Goal: Transaction & Acquisition: Purchase product/service

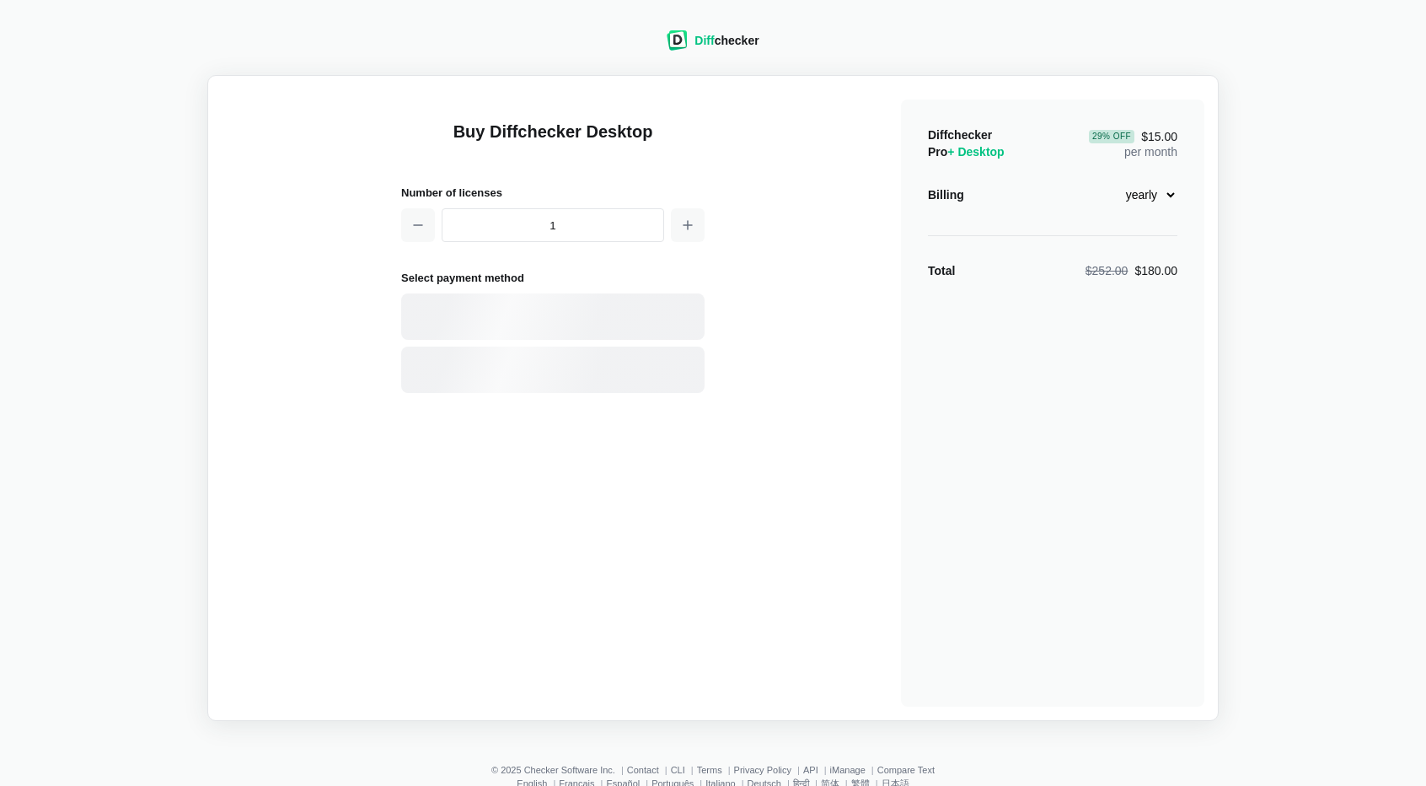
click at [1169, 191] on select "monthly yearly" at bounding box center [1141, 194] width 72 height 29
select select "desktop-monthly-21"
click at [1105, 180] on select "monthly yearly" at bounding box center [1141, 194] width 72 height 29
click at [466, 314] on div "Card" at bounding box center [552, 316] width 303 height 46
select select "[GEOGRAPHIC_DATA]"
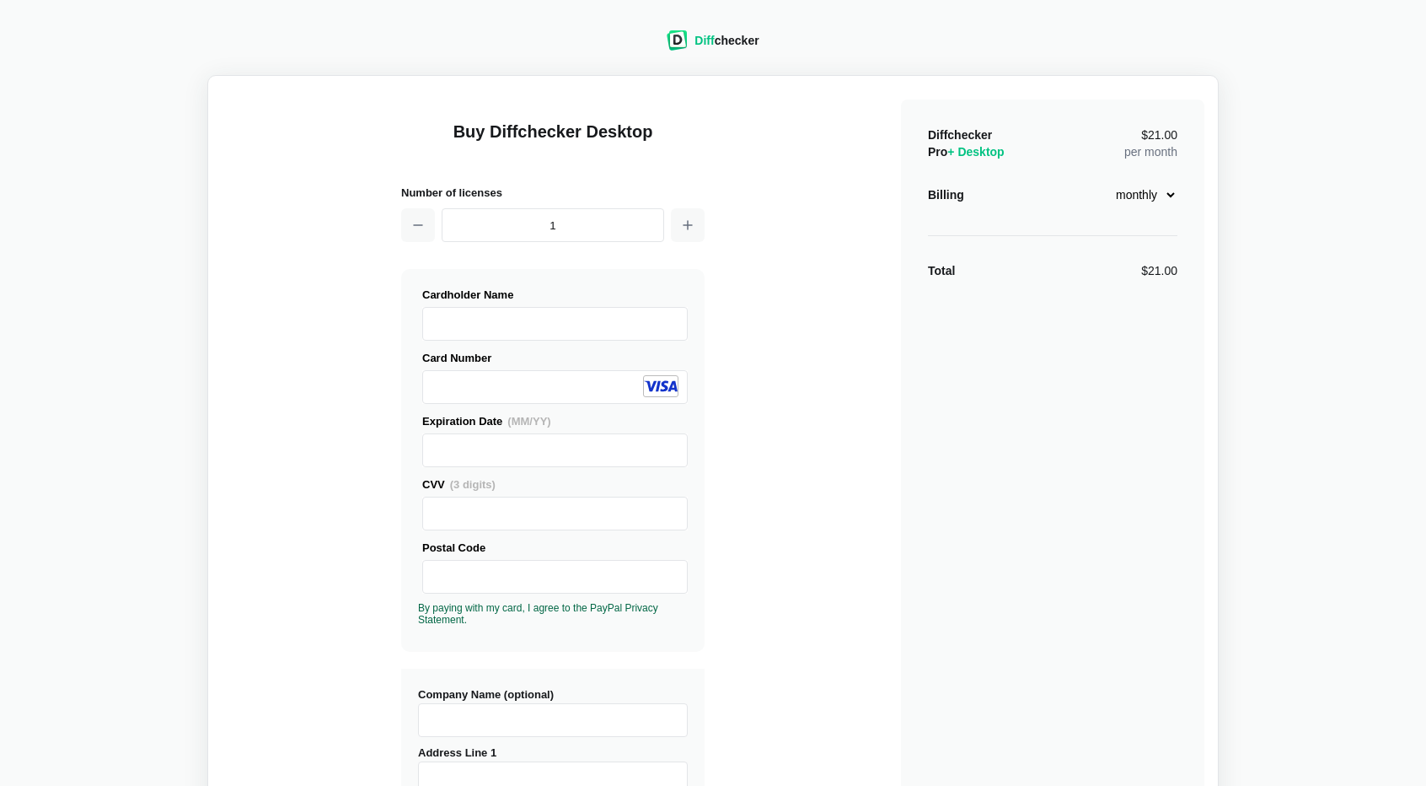
click at [273, 399] on div "Buy Diffchecker Desktop Number of licenses 1 Visa MasterCard Union Pay American…" at bounding box center [713, 643] width 983 height 1108
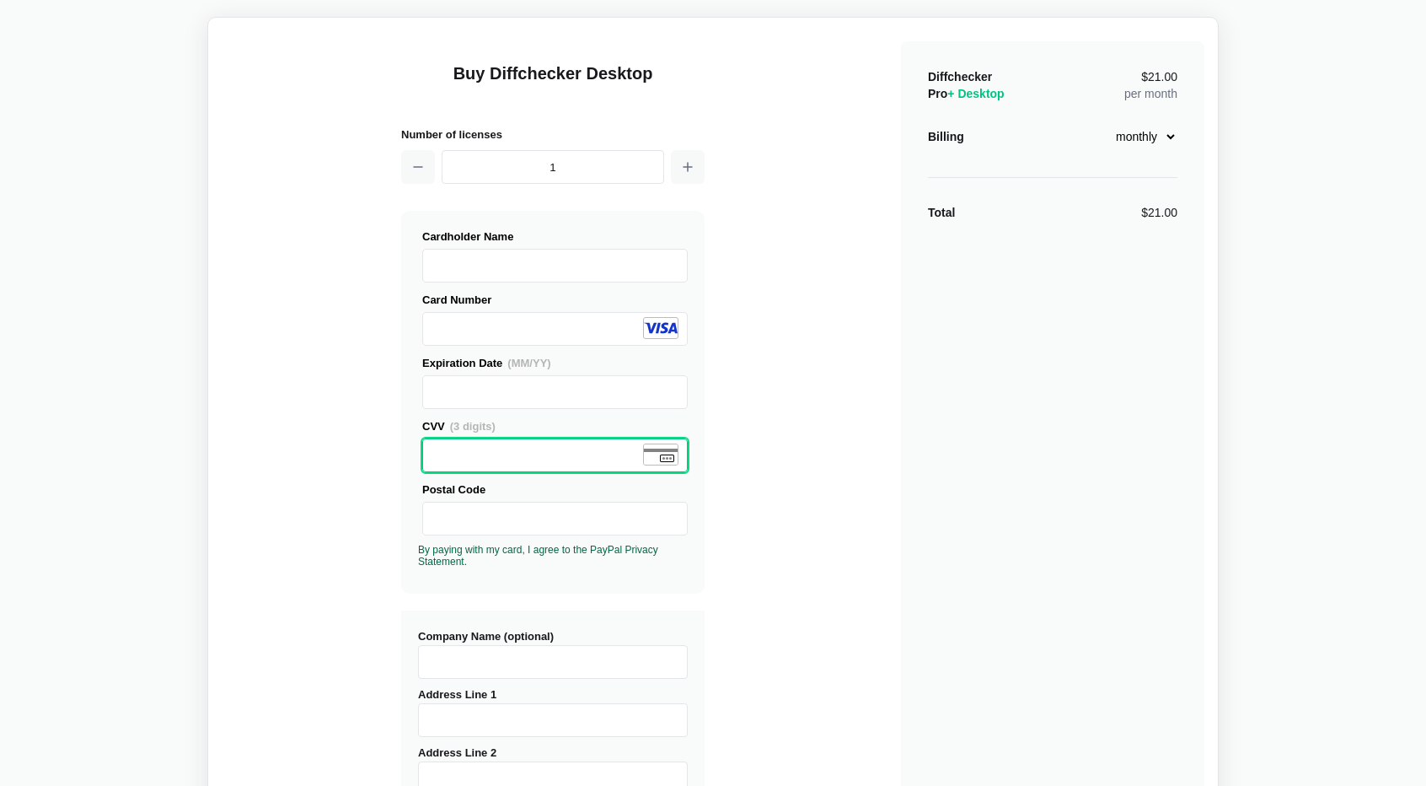
scroll to position [84, 0]
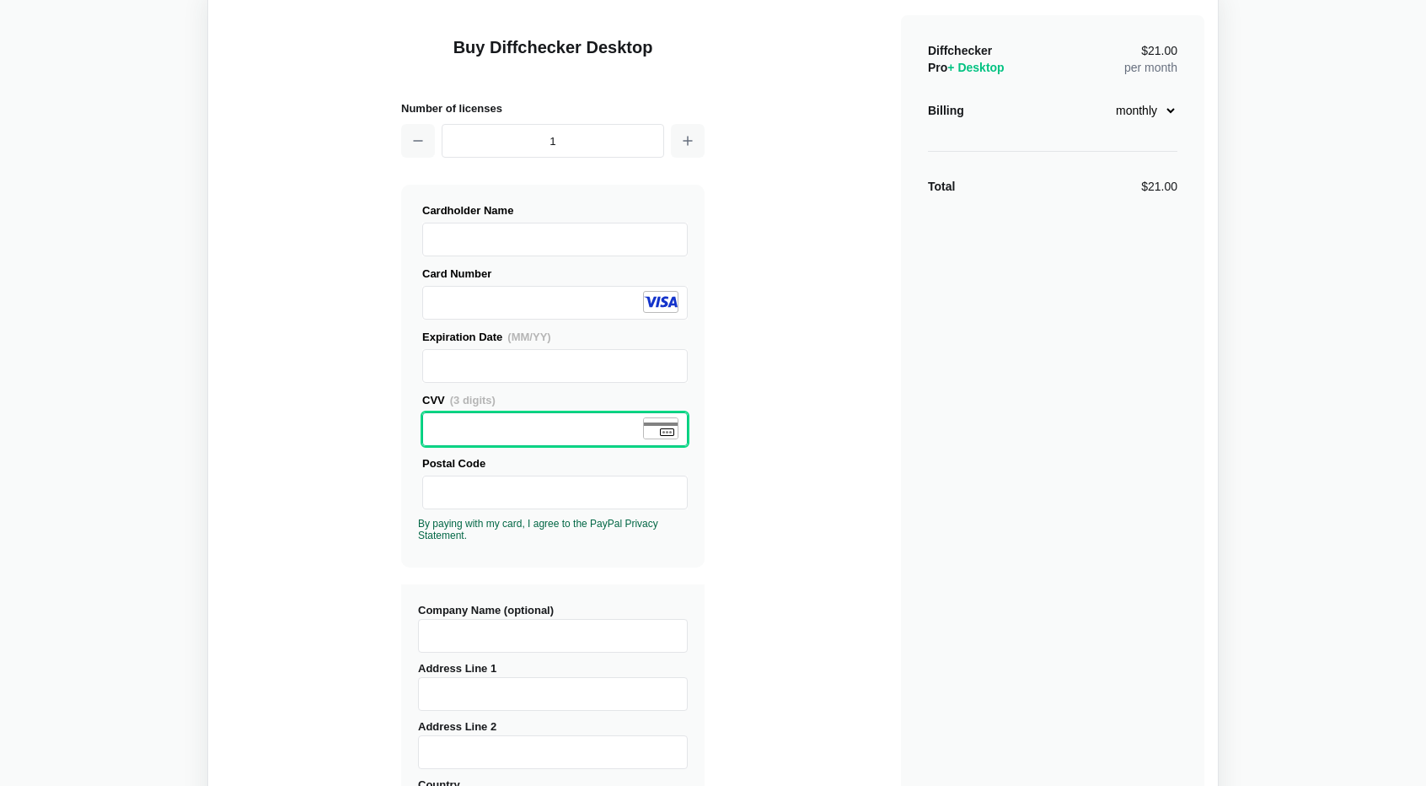
click at [781, 556] on div "Buy Diffchecker Desktop Number of licenses 1 Visa MasterCard Union Pay American…" at bounding box center [713, 559] width 983 height 1108
click at [352, 508] on div "Buy Diffchecker Desktop Number of licenses 1 Visa MasterCard Union Pay American…" at bounding box center [713, 559] width 983 height 1108
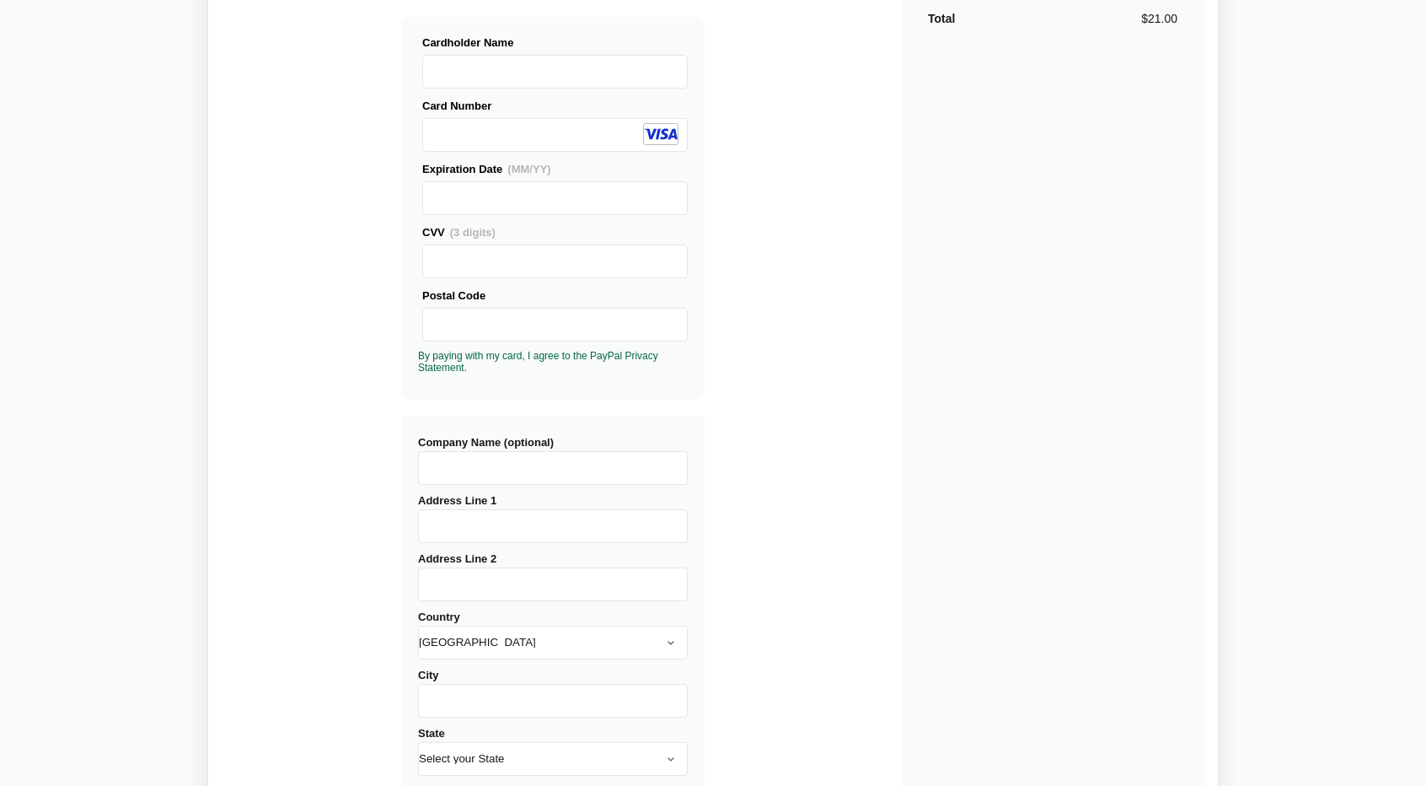
scroll to position [253, 0]
click at [483, 466] on input "Company Name (optional)" at bounding box center [553, 467] width 270 height 34
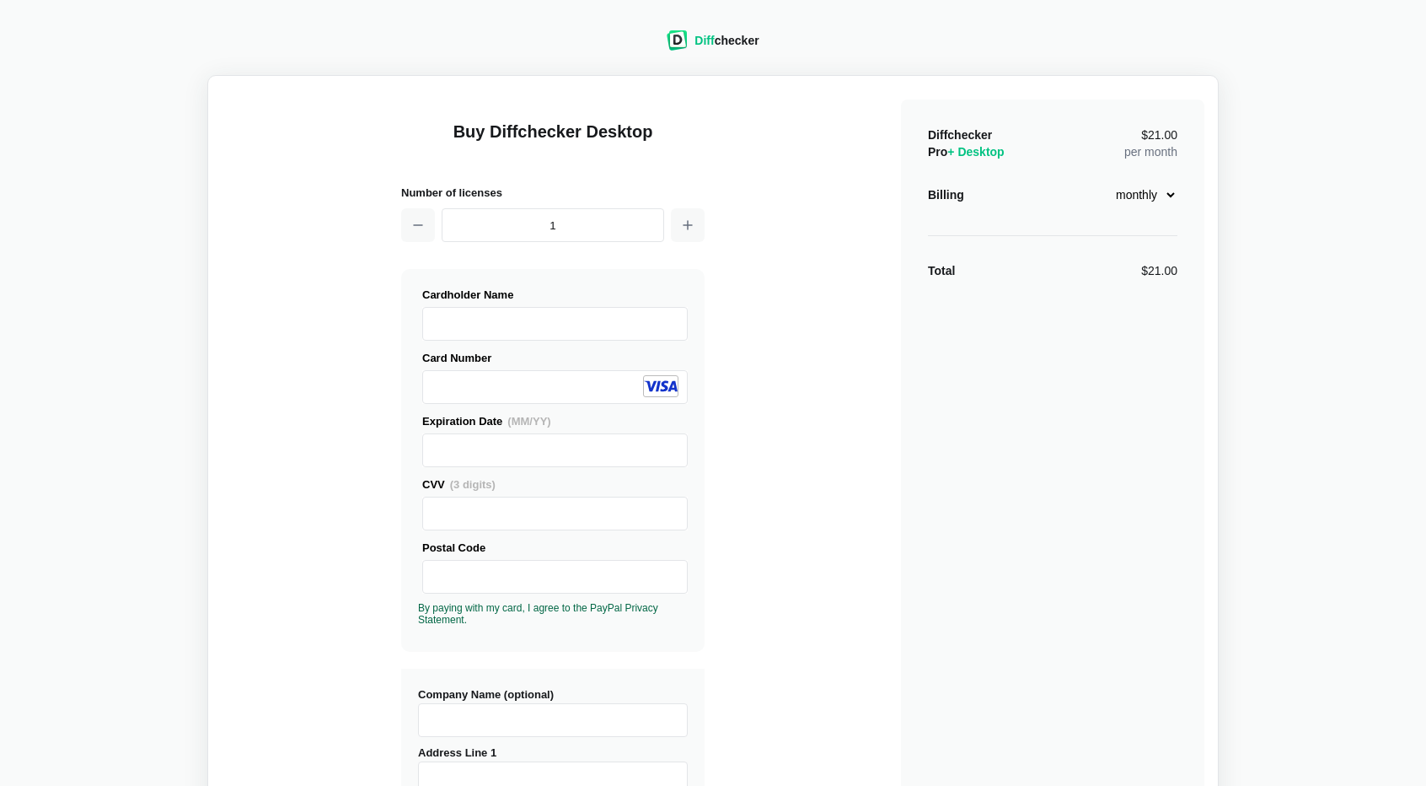
scroll to position [421, 0]
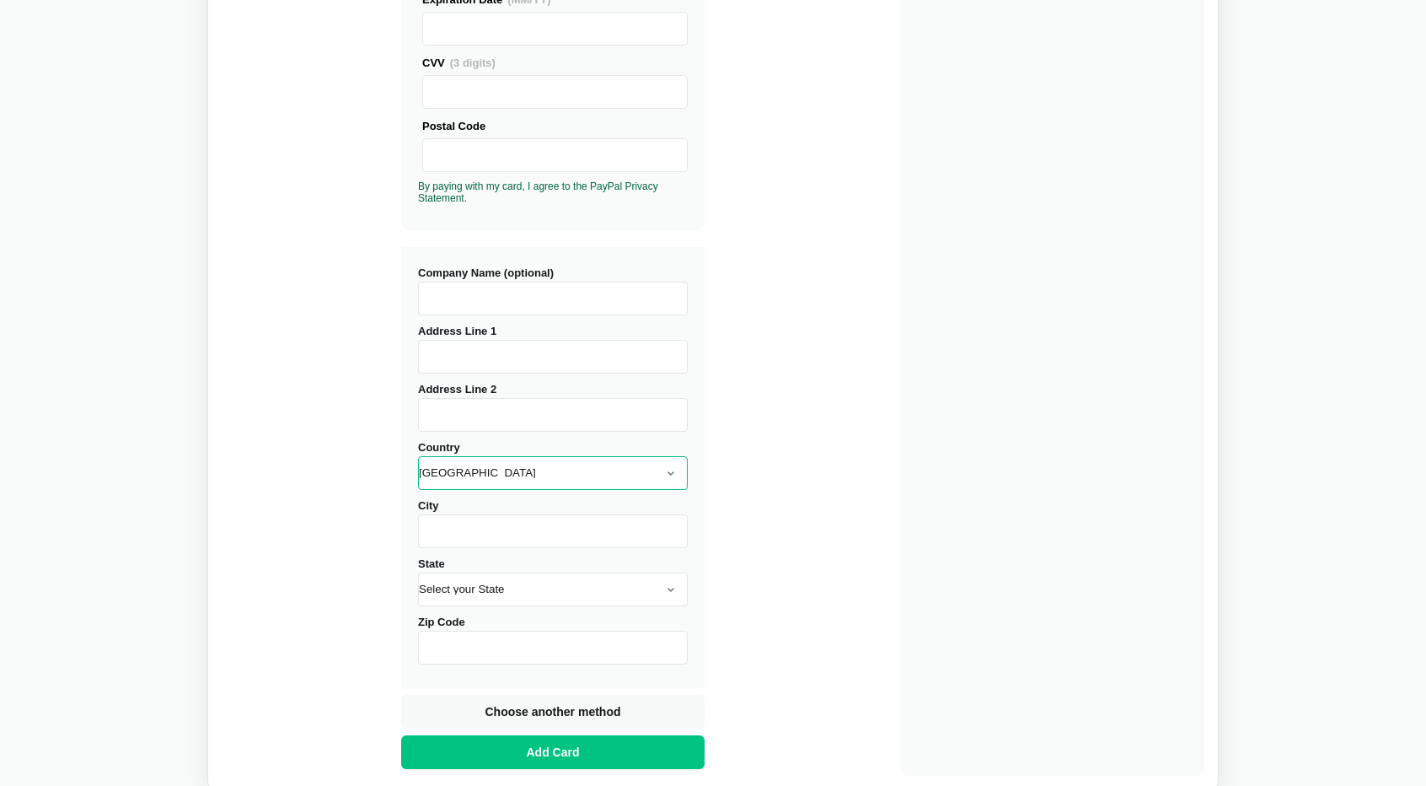
click at [669, 468] on select "[GEOGRAPHIC_DATA] [GEOGRAPHIC_DATA] [GEOGRAPHIC_DATA] [GEOGRAPHIC_DATA] [US_STA…" at bounding box center [553, 473] width 270 height 34
click at [797, 446] on div "Buy Diffchecker Desktop Number of licenses 1 Visa MasterCard Union Pay American…" at bounding box center [713, 222] width 983 height 1108
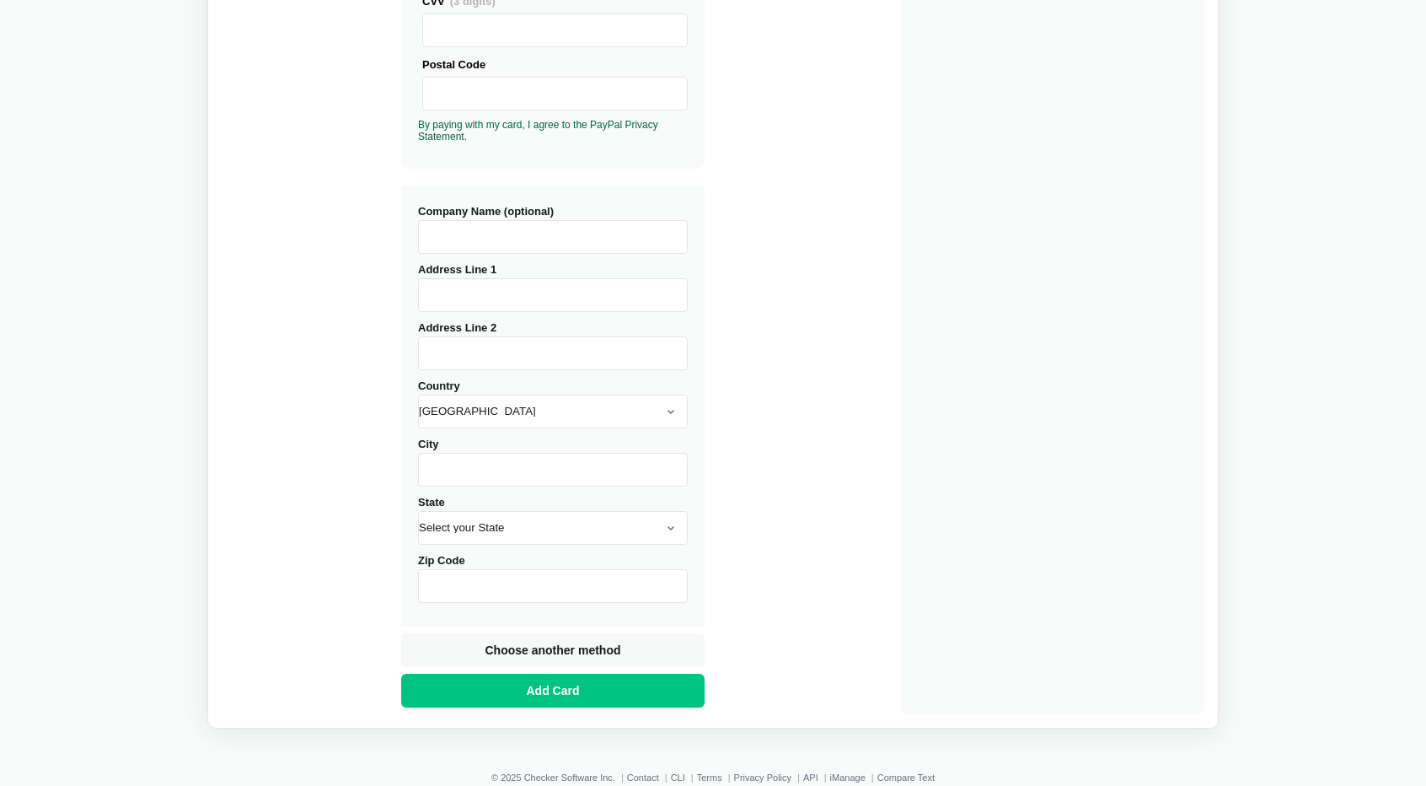
scroll to position [533, 0]
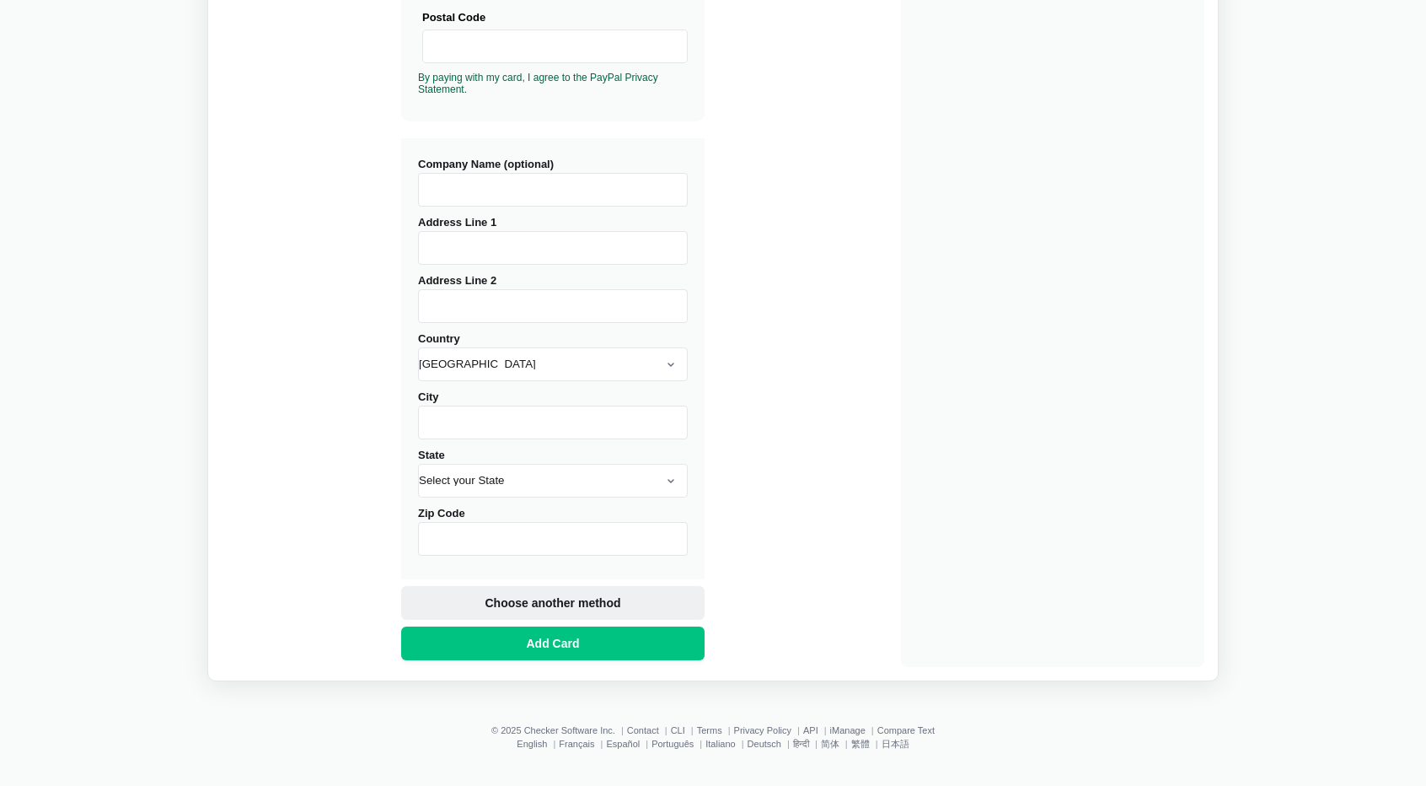
click at [538, 599] on span "Choose another method" at bounding box center [552, 602] width 142 height 17
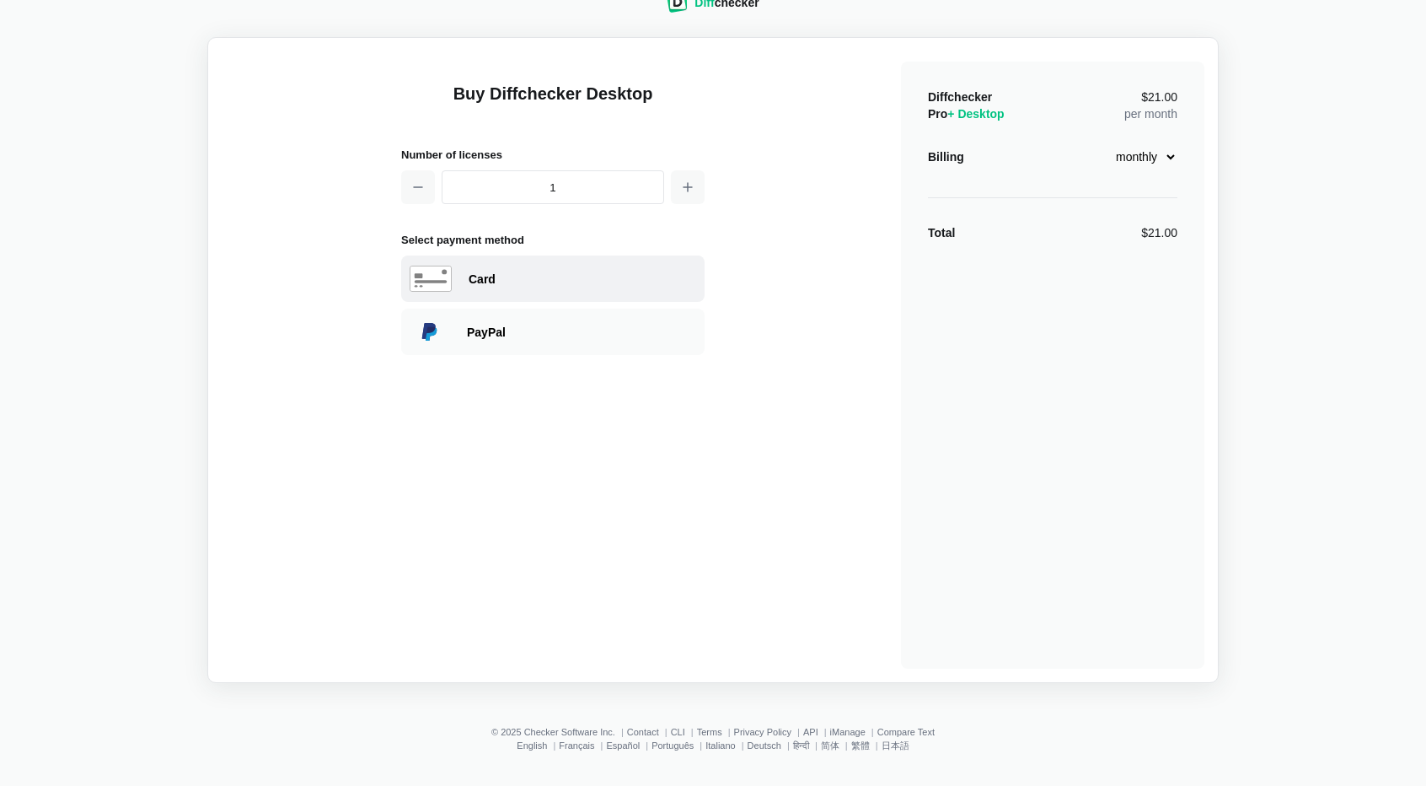
click at [567, 282] on div "Card" at bounding box center [583, 279] width 228 height 17
select select "[GEOGRAPHIC_DATA]"
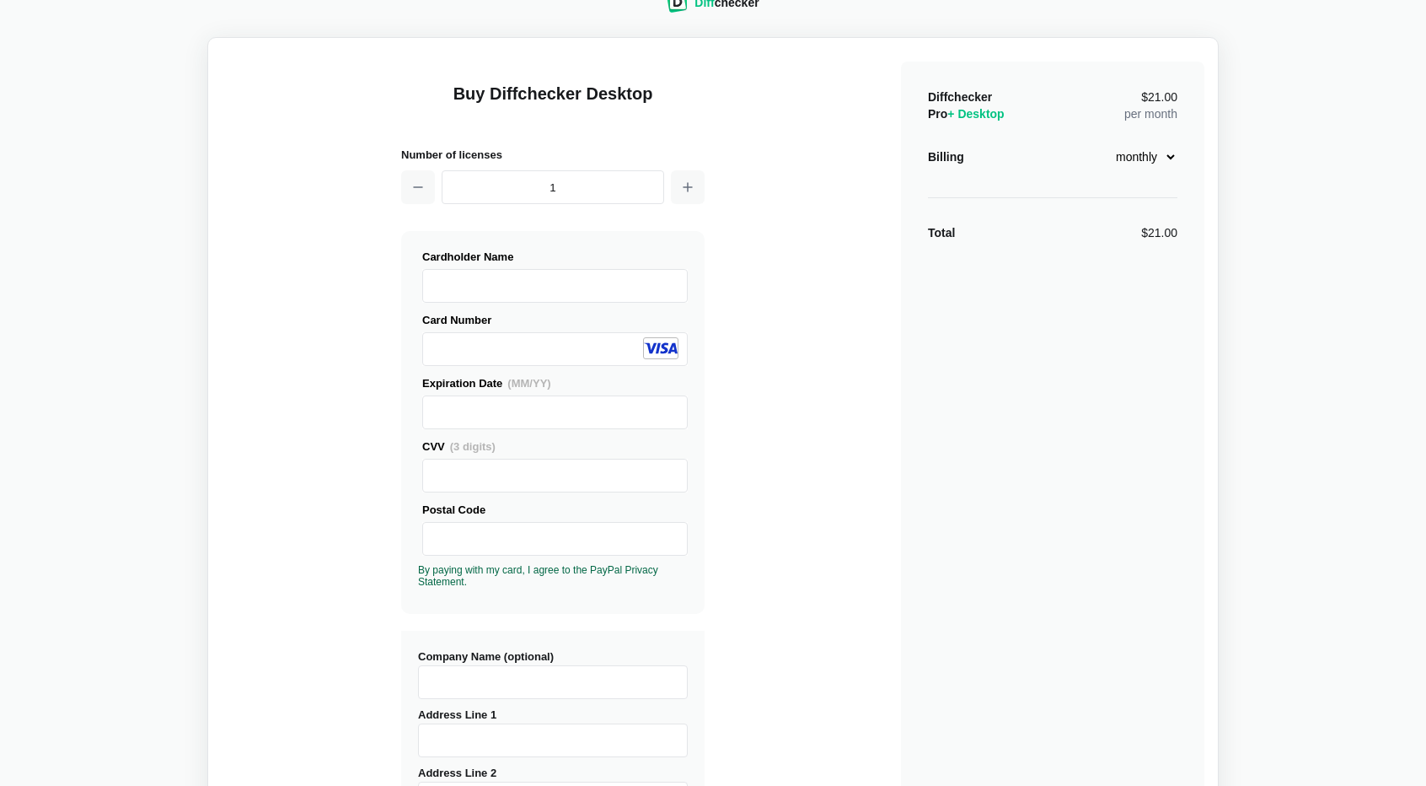
click at [769, 485] on div "Buy Diffchecker Desktop Number of licenses 1 Visa MasterCard Union Pay American…" at bounding box center [713, 605] width 983 height 1108
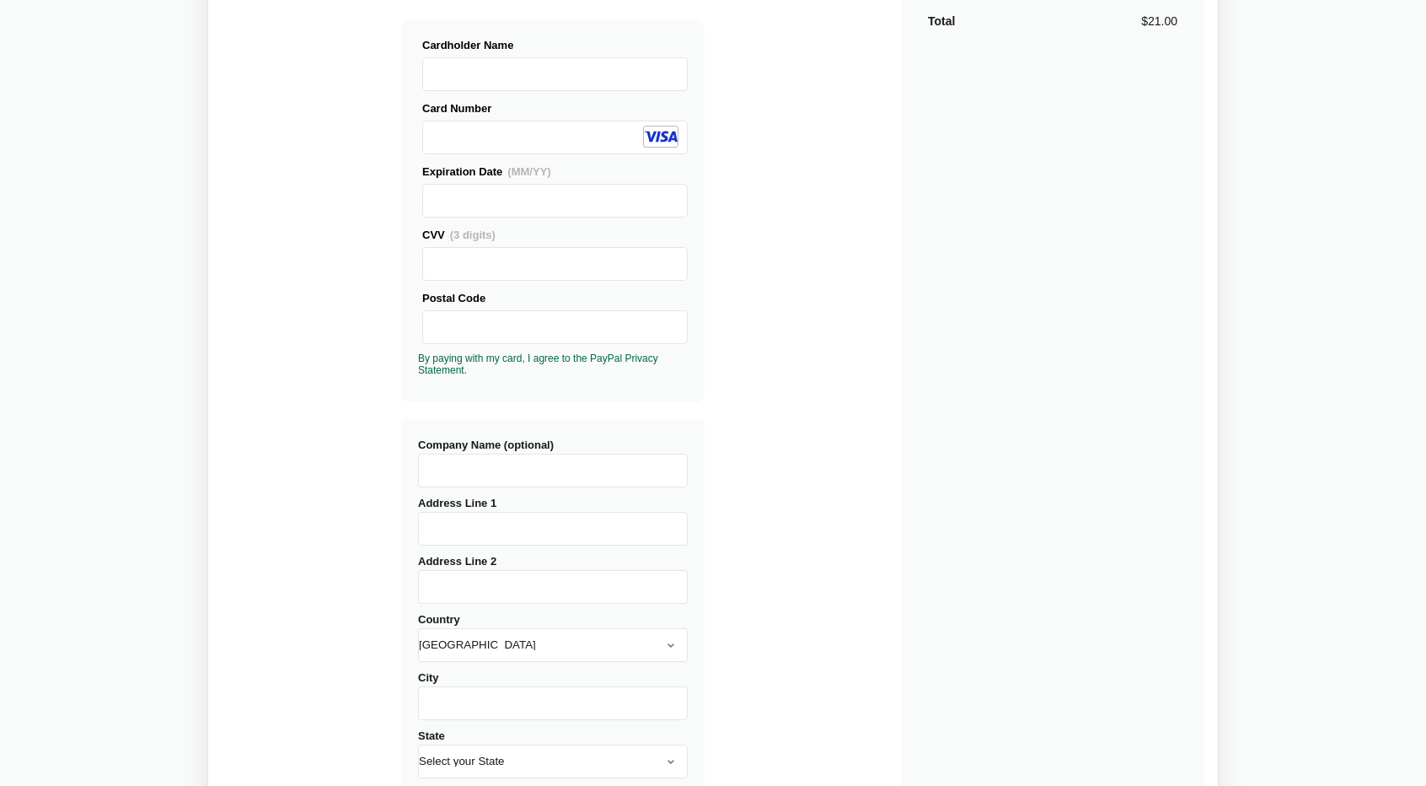
scroll to position [533, 0]
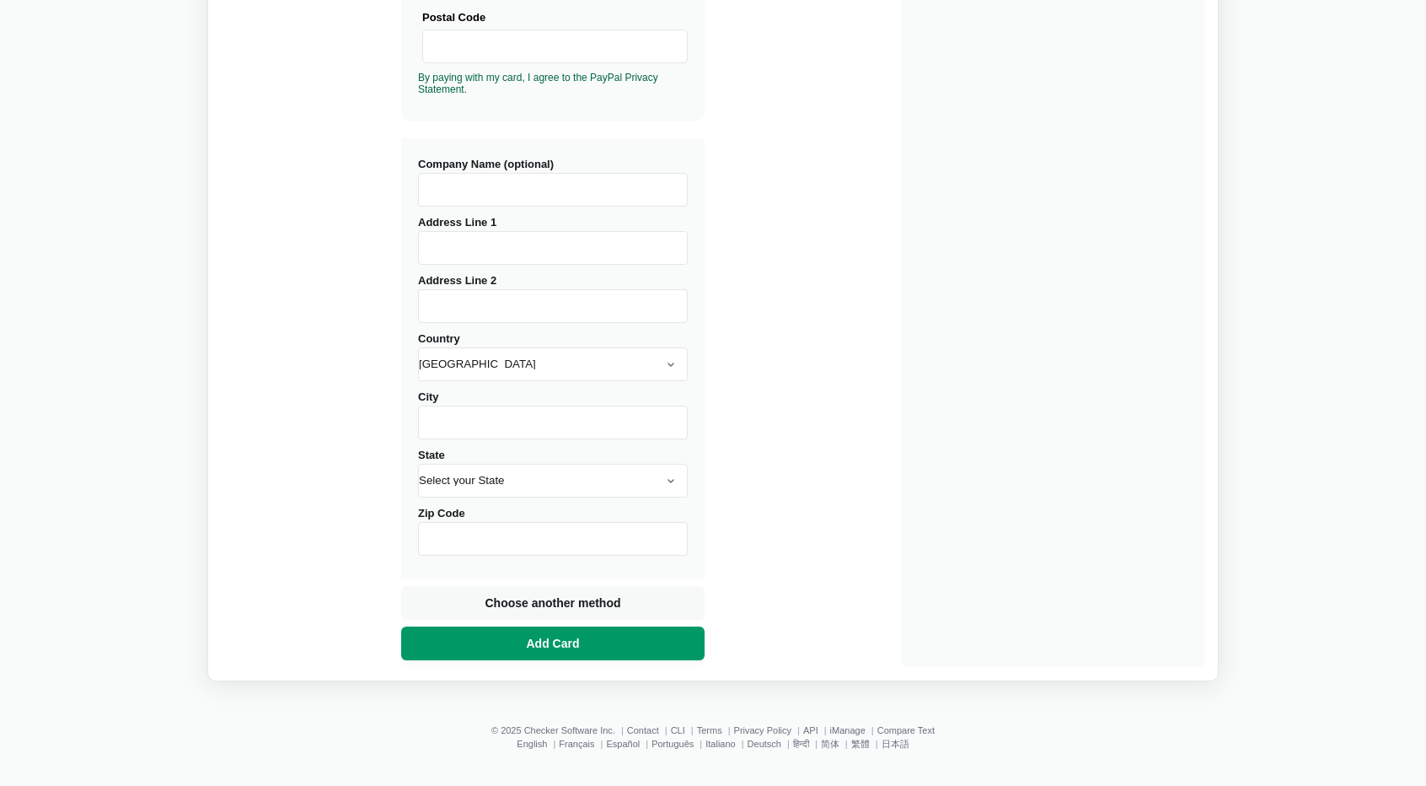
click at [516, 647] on button "Add Card" at bounding box center [552, 643] width 303 height 34
type input "[STREET_ADDRESS]"
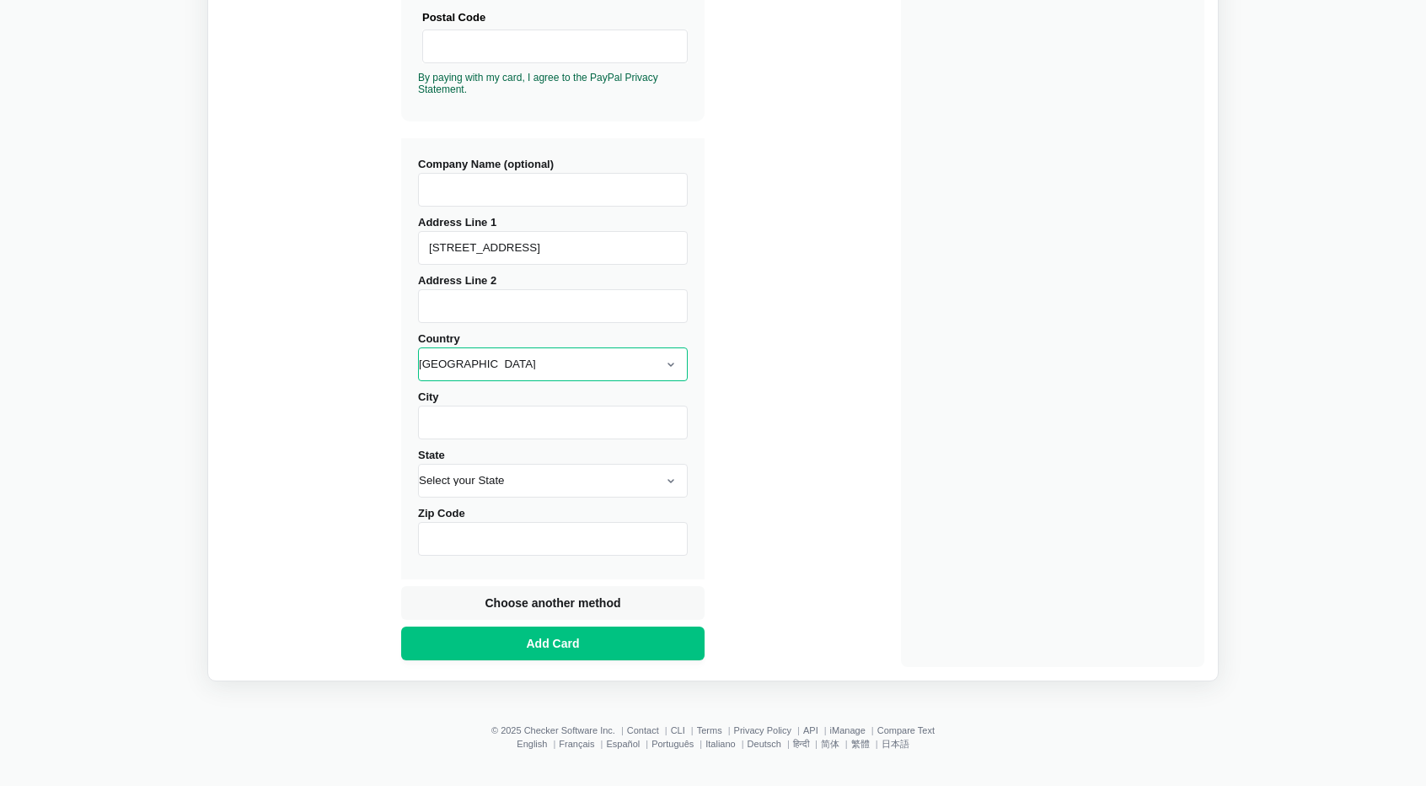
select select "[GEOGRAPHIC_DATA]"
click at [482, 423] on input "City" at bounding box center [553, 422] width 270 height 34
click at [852, 424] on div "Buy Diffchecker Desktop Number of licenses 1 Visa MasterCard Union Pay American…" at bounding box center [713, 113] width 983 height 1108
click at [507, 540] on input "650508" at bounding box center [553, 539] width 270 height 34
type input "650509"
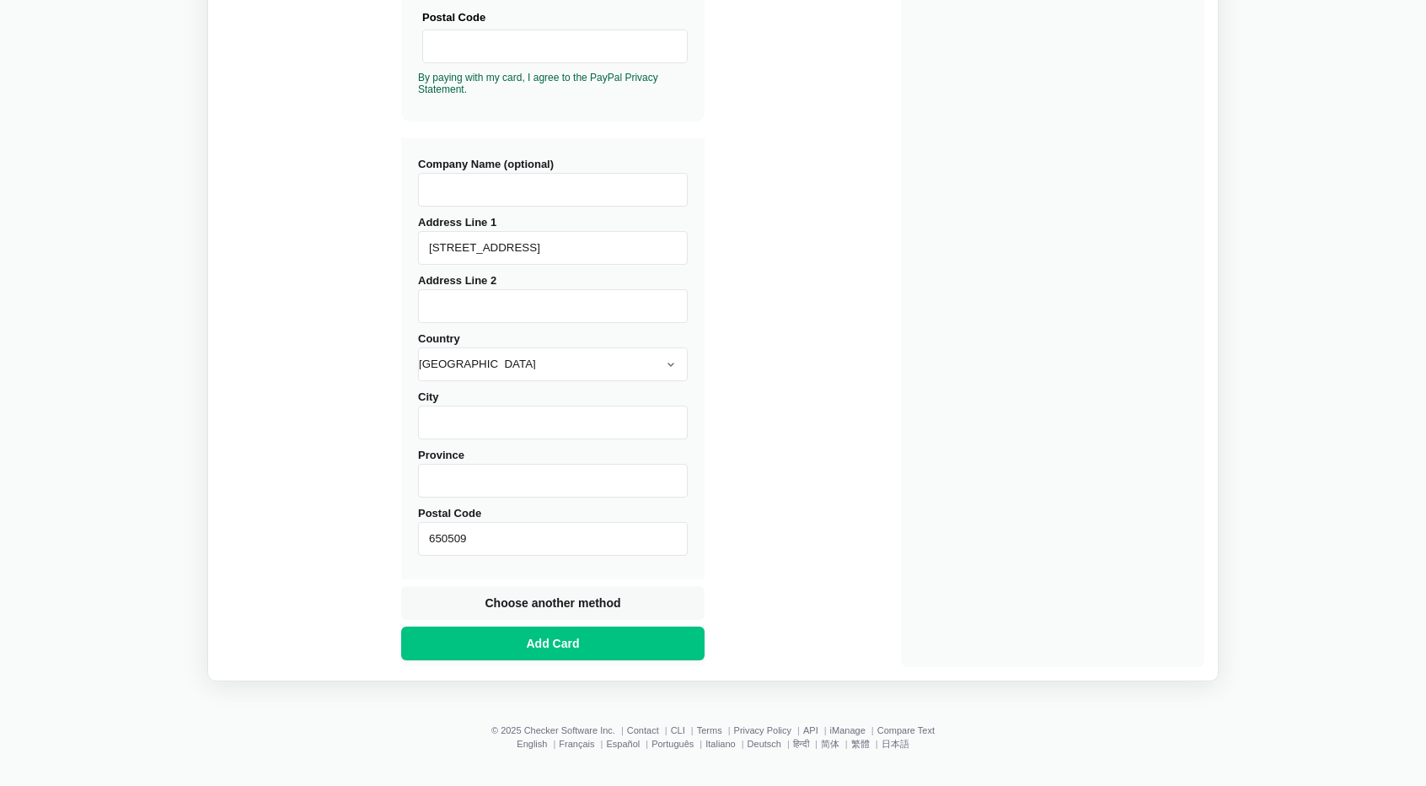
click at [496, 487] on input "Province" at bounding box center [553, 481] width 270 height 34
click at [795, 464] on div "Buy Diffchecker Desktop Number of licenses 1 Visa MasterCard Union Pay American…" at bounding box center [713, 113] width 983 height 1108
click at [576, 647] on span "Add Card" at bounding box center [553, 643] width 60 height 17
click at [449, 414] on input "City" at bounding box center [553, 422] width 270 height 34
type input "[GEOGRAPHIC_DATA]"
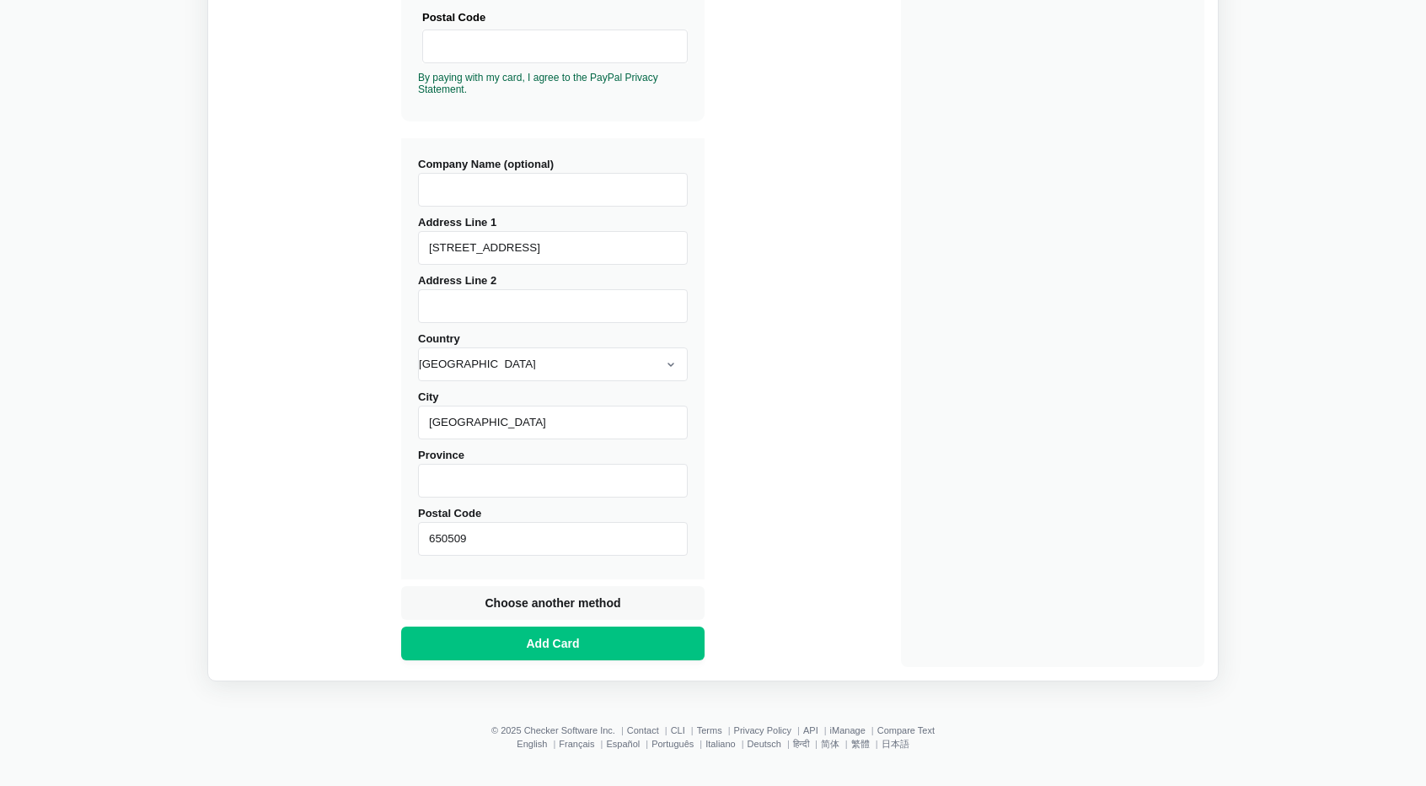
click at [827, 423] on div "Buy Diffchecker Desktop Number of licenses 1 Visa MasterCard Union Pay American…" at bounding box center [713, 113] width 983 height 1108
click at [548, 648] on span "Add Card" at bounding box center [553, 643] width 60 height 17
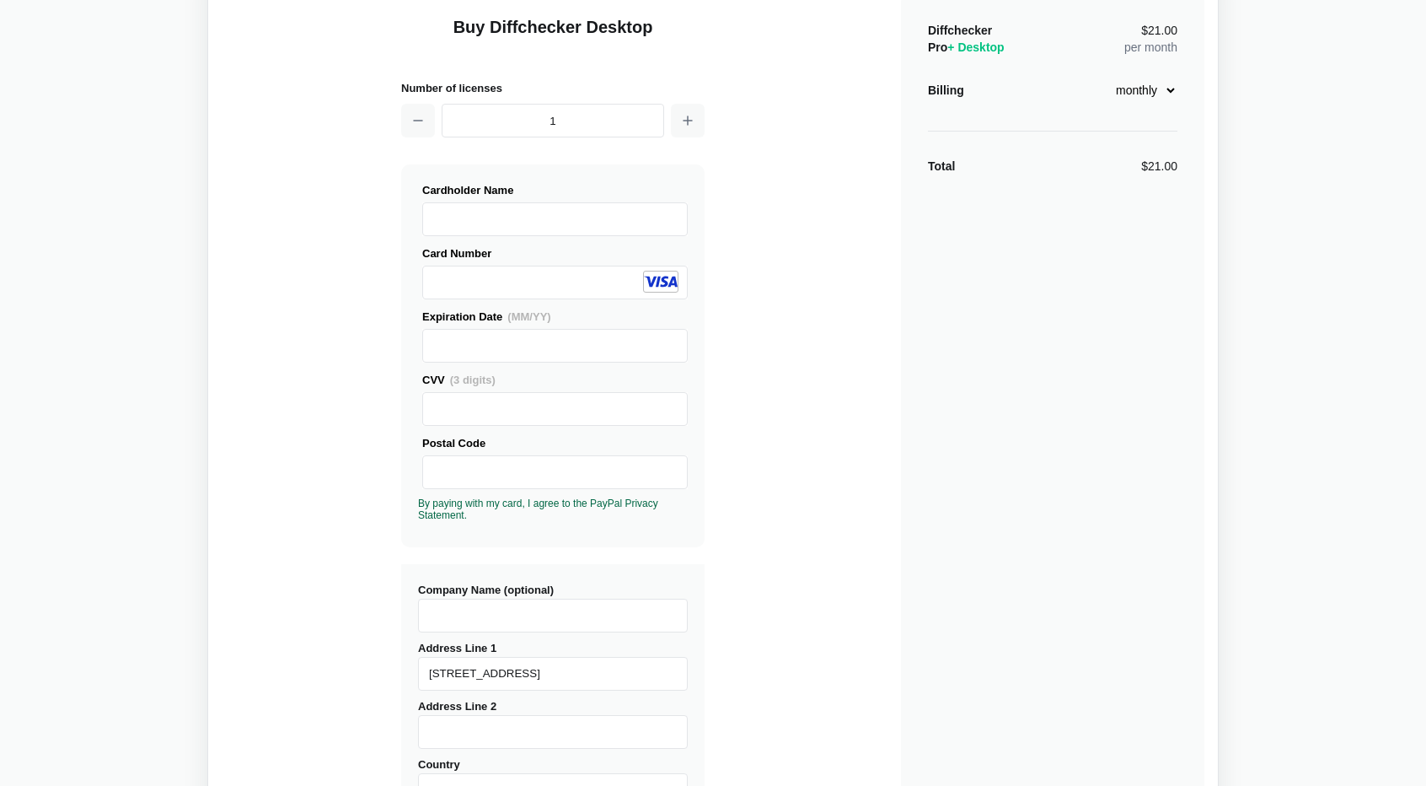
scroll to position [253, 0]
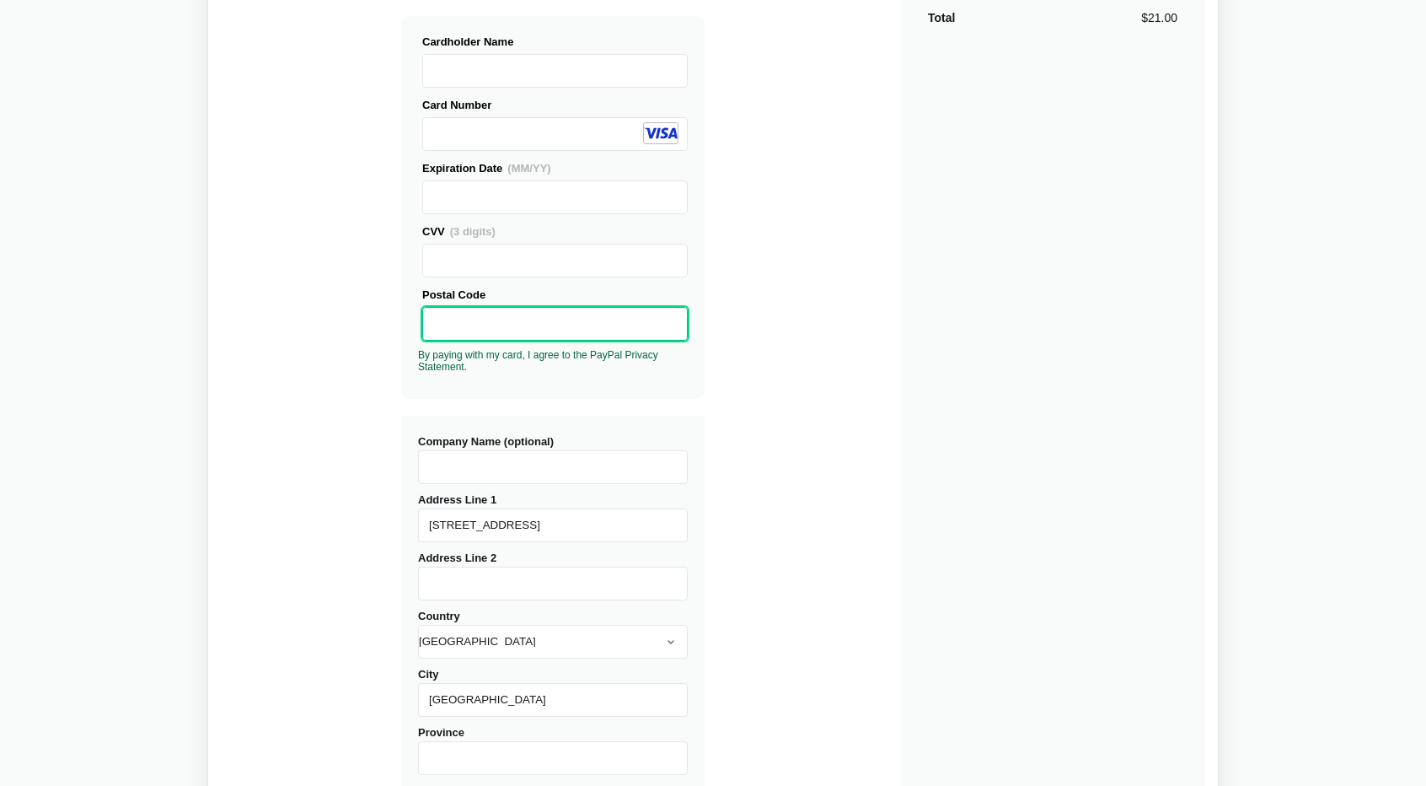
click at [782, 328] on div "Buy Diffchecker Desktop Number of licenses 1 Visa MasterCard Union Pay American…" at bounding box center [713, 390] width 983 height 1108
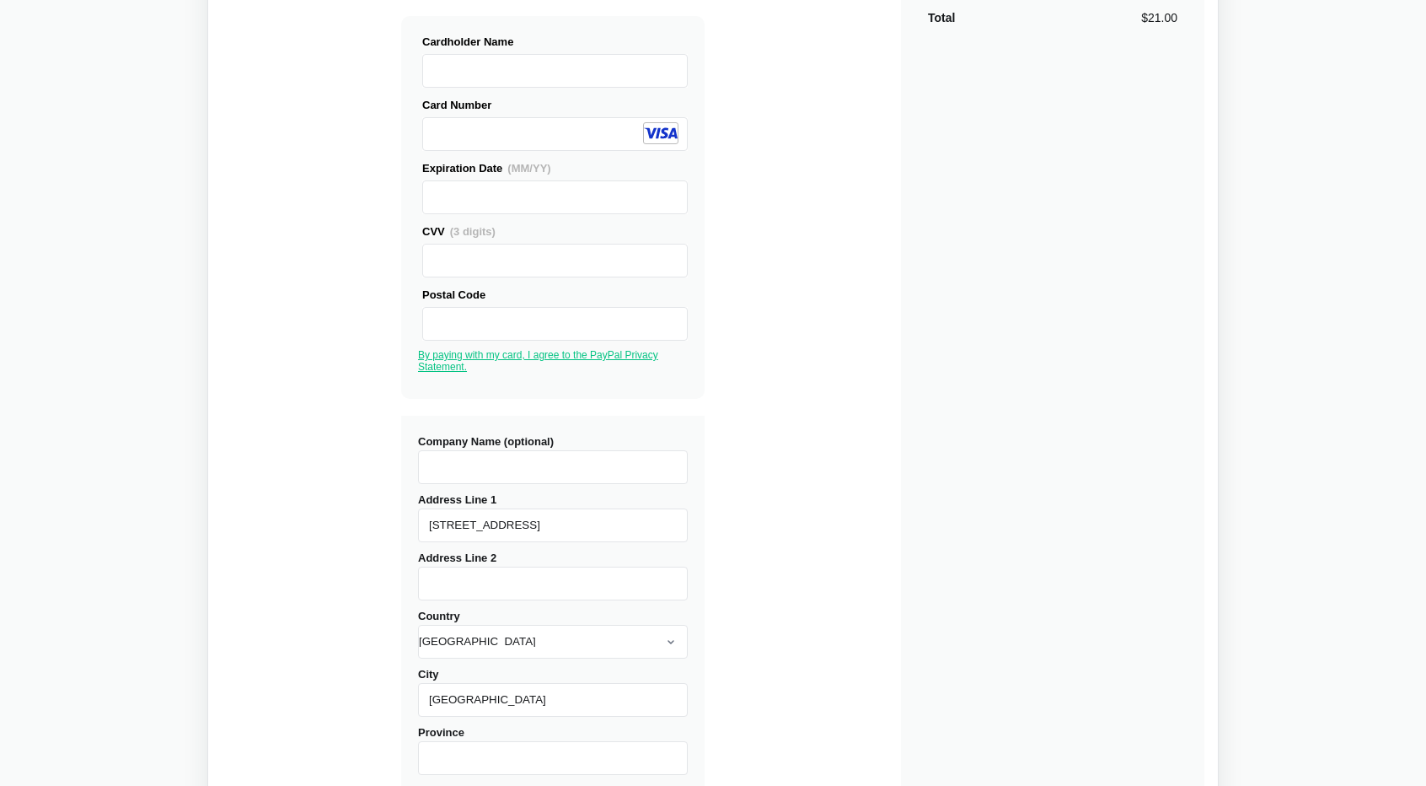
click at [447, 358] on link "By paying with my card, I agree to the PayPal Privacy Statement." at bounding box center [538, 361] width 240 height 24
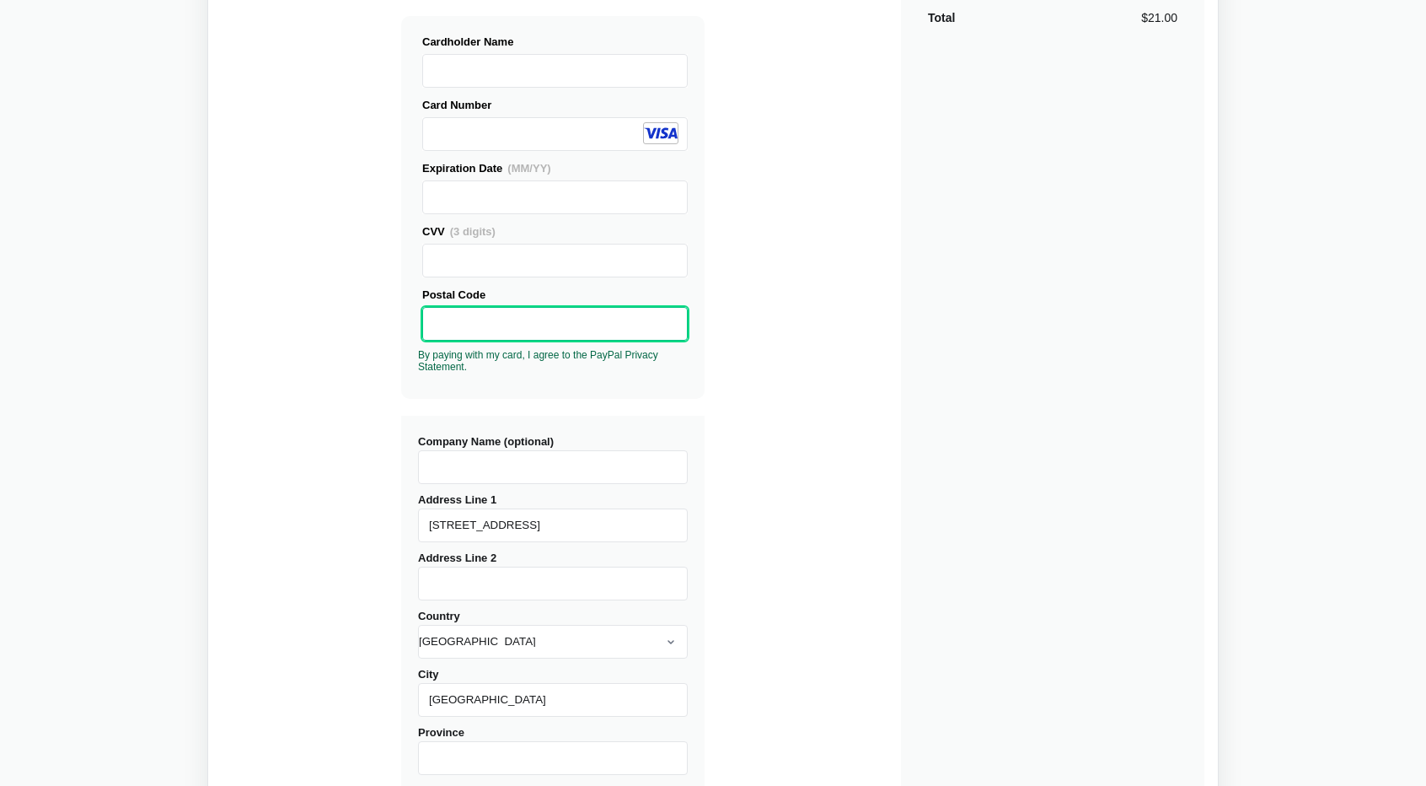
click at [892, 362] on div "Buy Diffchecker Desktop Number of licenses 1 Visa MasterCard Union Pay American…" at bounding box center [713, 390] width 983 height 1108
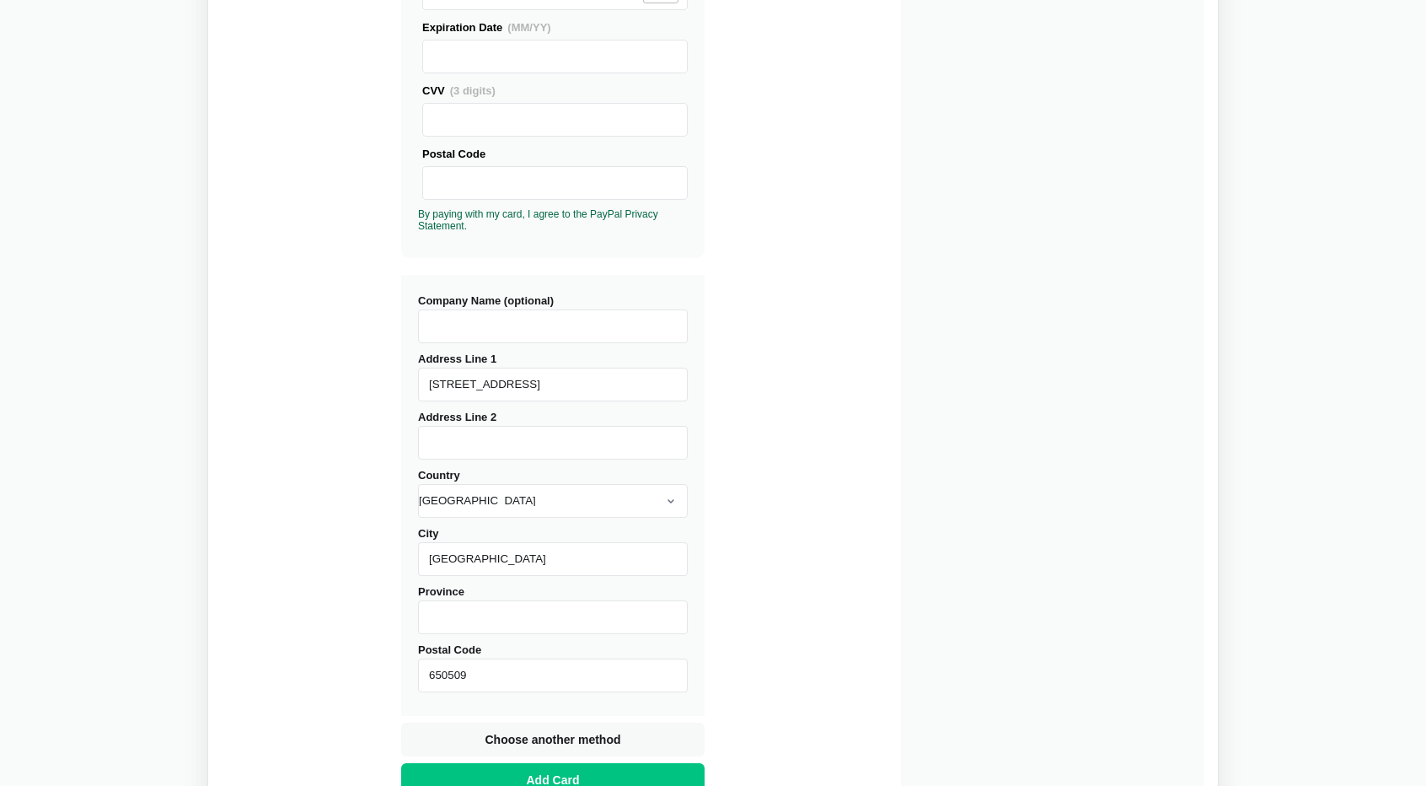
scroll to position [533, 0]
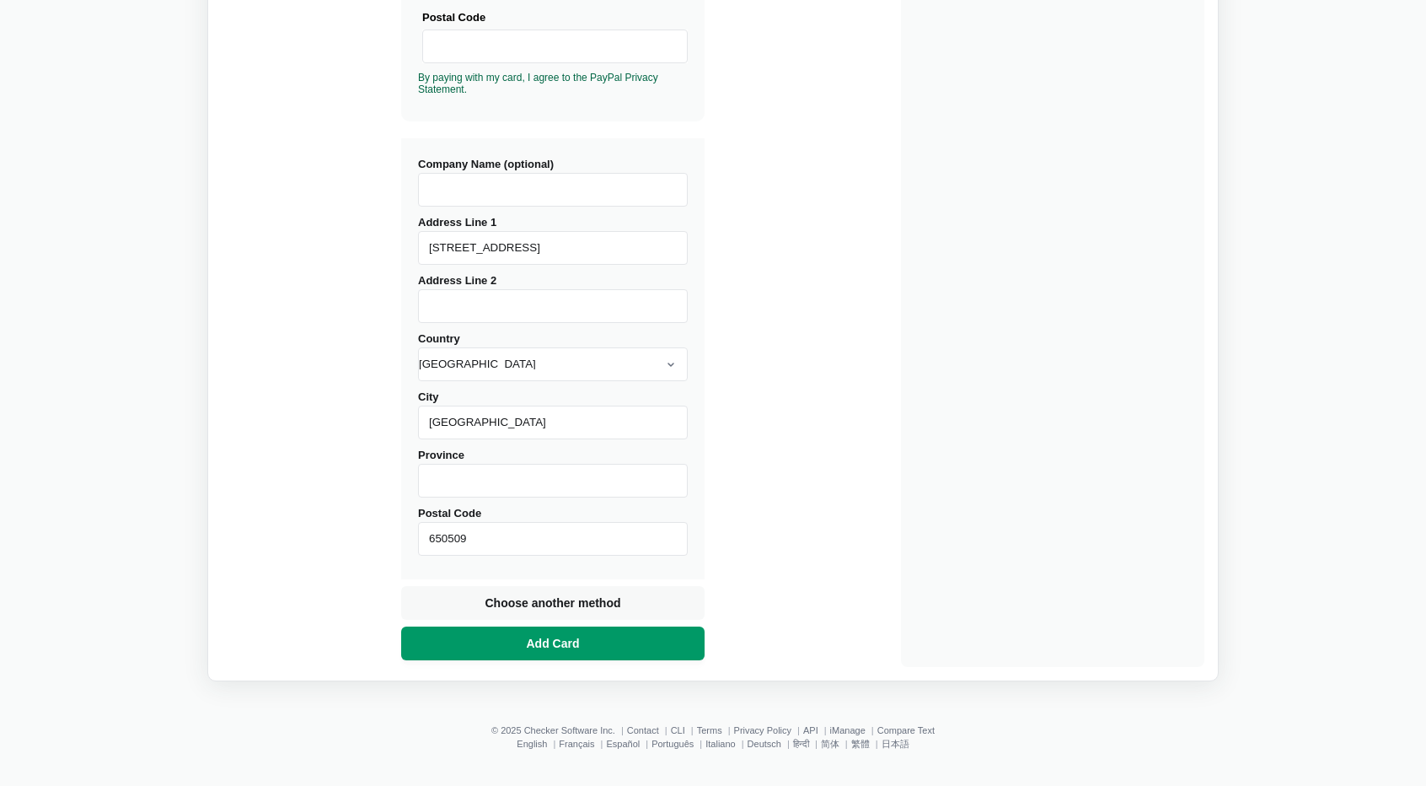
click at [568, 645] on span "Add Card" at bounding box center [553, 643] width 60 height 17
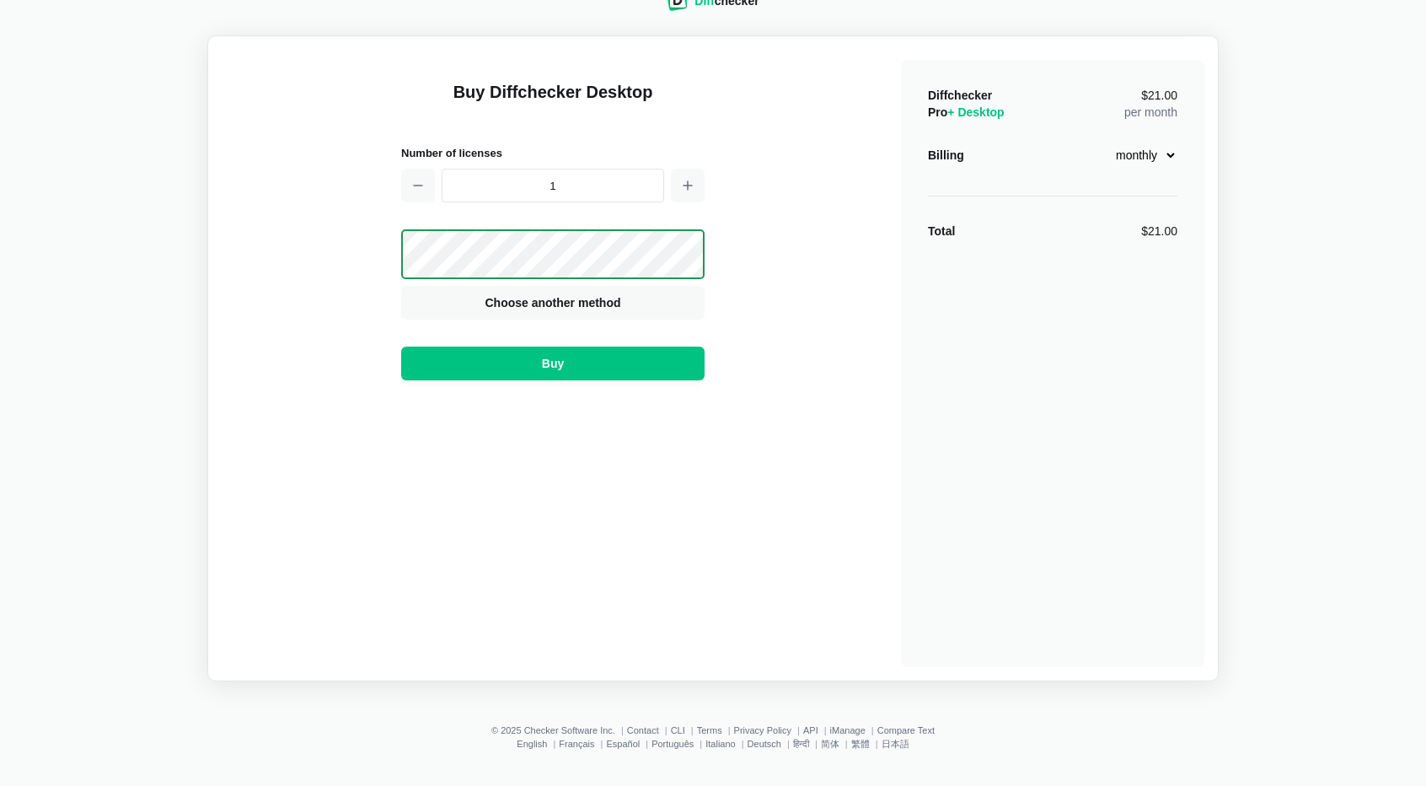
scroll to position [38, 0]
click at [561, 362] on span "Buy" at bounding box center [553, 365] width 29 height 17
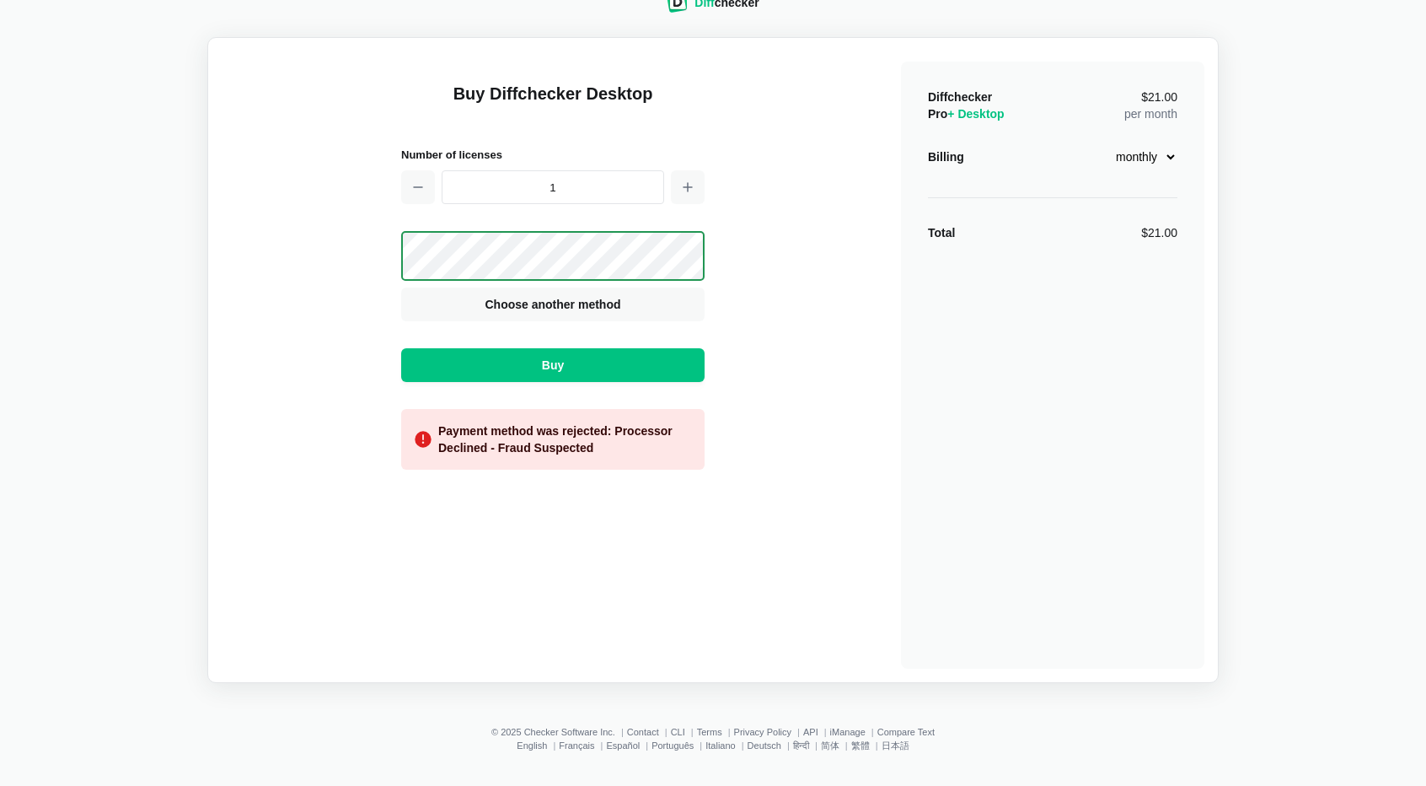
click at [297, 127] on div "Buy Diffchecker Desktop Number of licenses 1 Visa MasterCard Union Pay American…" at bounding box center [713, 359] width 983 height 617
click at [594, 303] on span "Choose another method" at bounding box center [552, 304] width 142 height 17
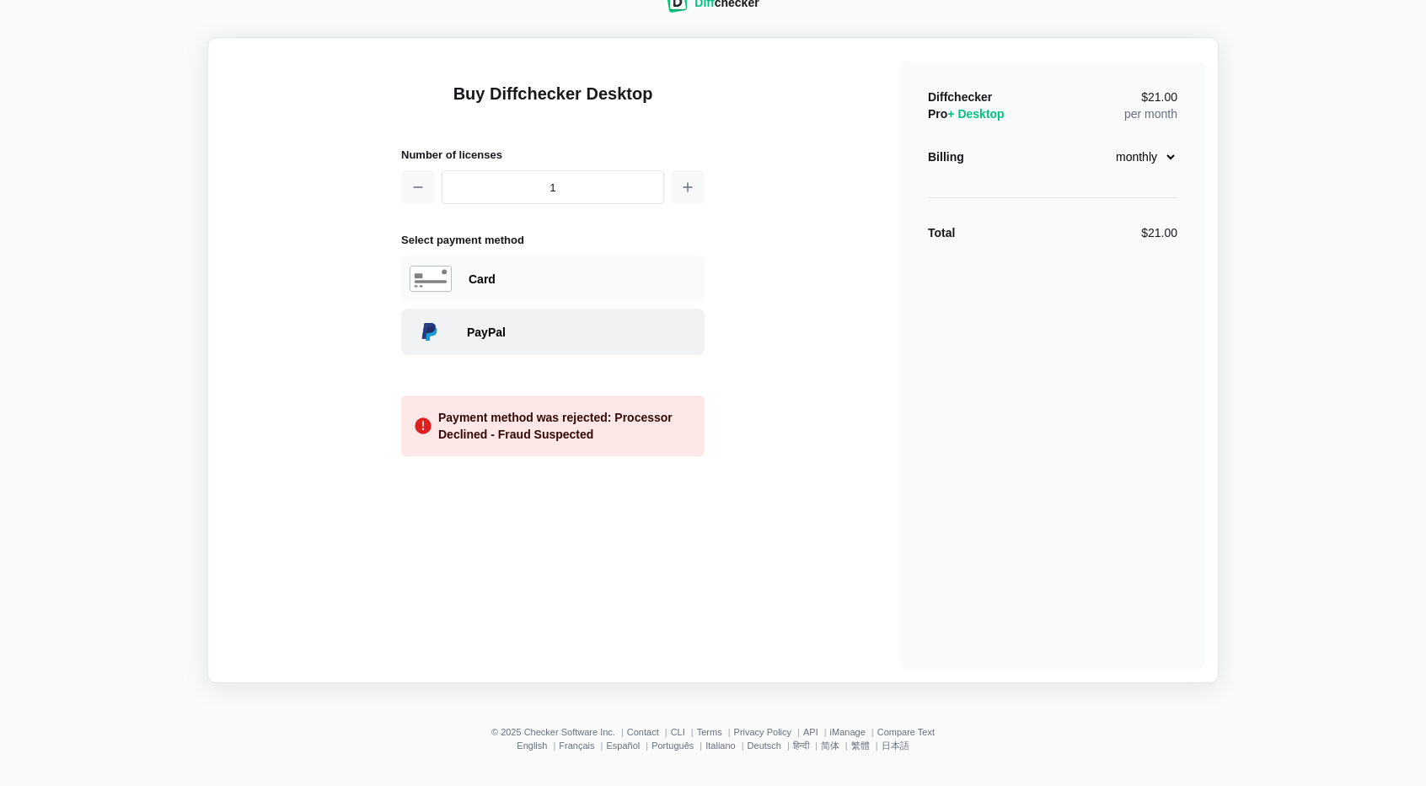
click at [521, 330] on div "PayPal" at bounding box center [581, 332] width 229 height 17
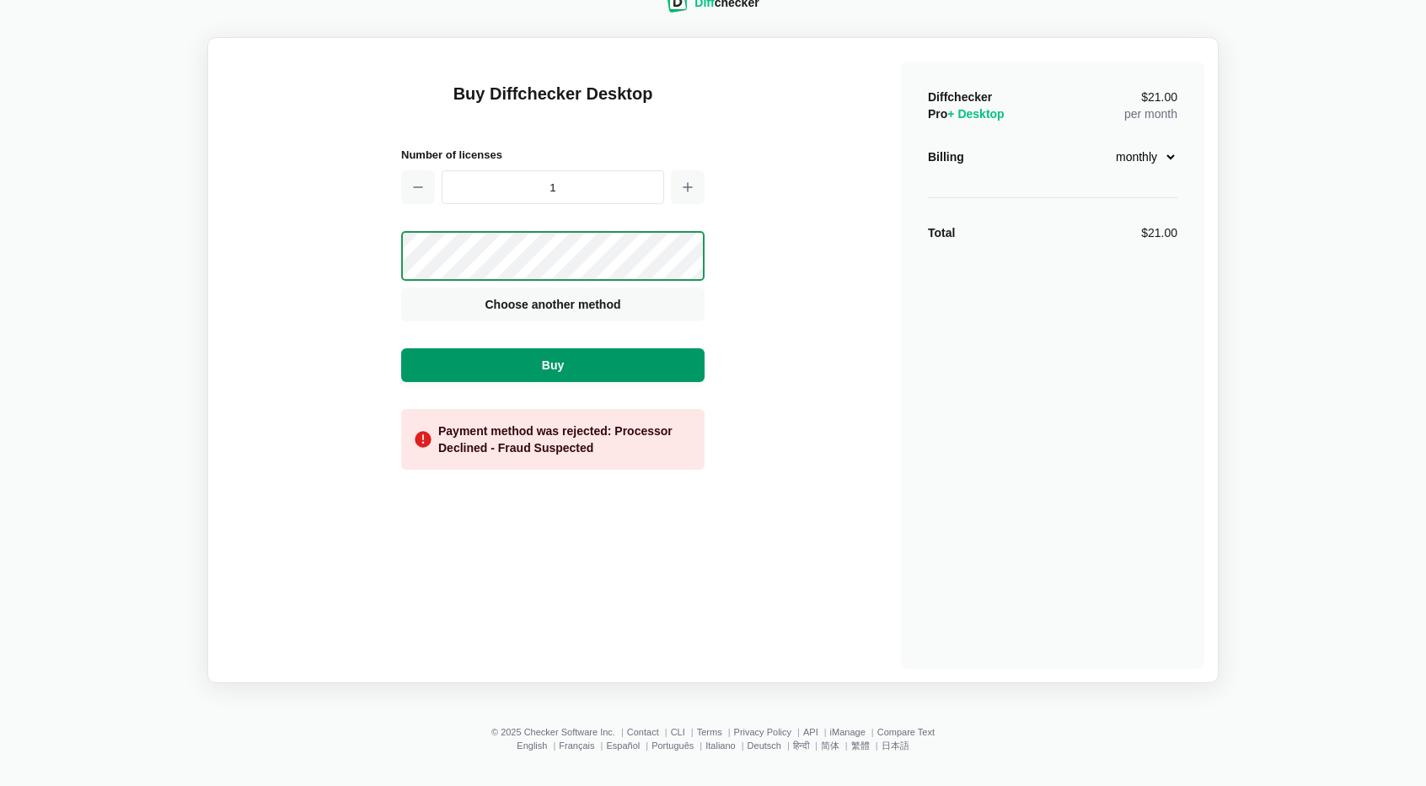
click at [590, 364] on button "Buy" at bounding box center [552, 365] width 303 height 34
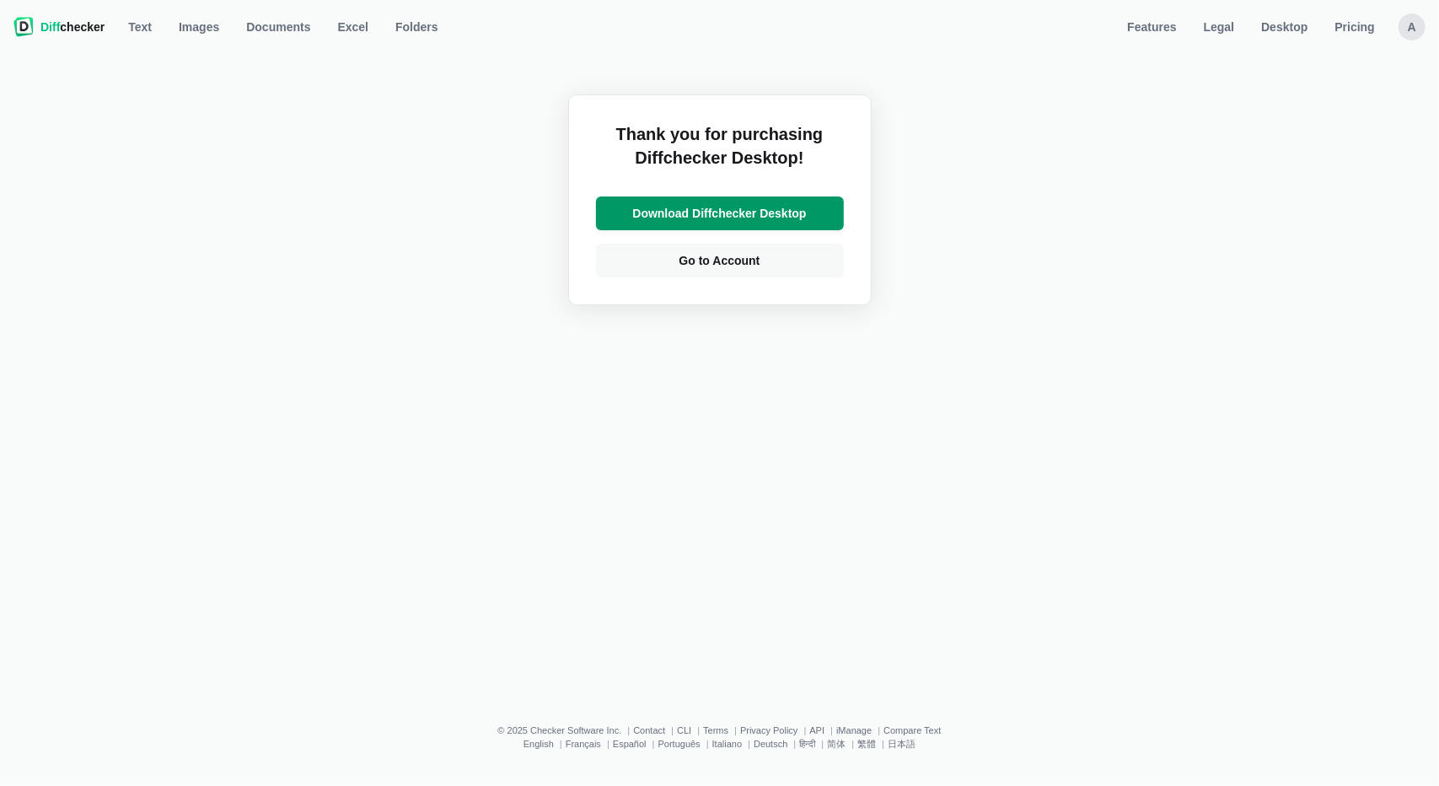
click at [732, 212] on span "Download Diffchecker Desktop" at bounding box center [719, 213] width 180 height 17
click at [677, 262] on span "Go to Account" at bounding box center [720, 260] width 88 height 17
